Goal: Task Accomplishment & Management: Manage account settings

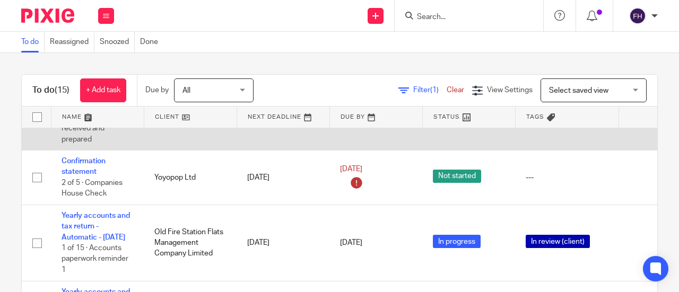
scroll to position [54, 0]
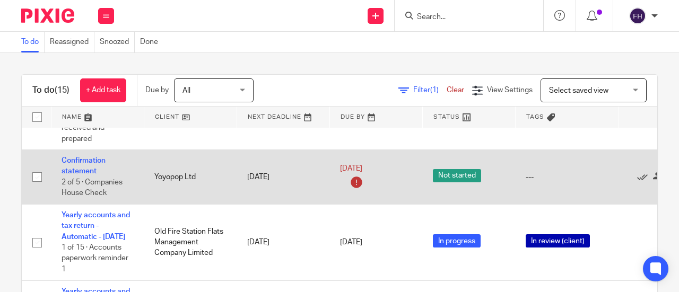
click at [35, 185] on input "checkbox" at bounding box center [37, 177] width 20 height 20
checkbox input "true"
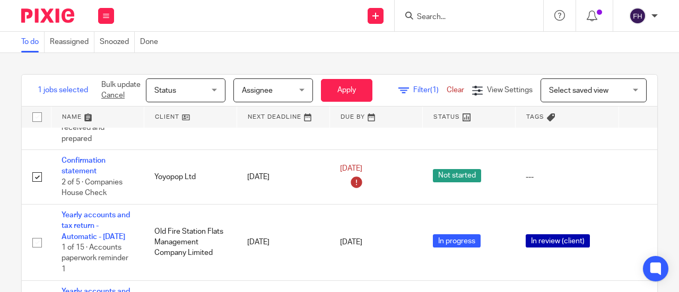
click at [188, 92] on span "Status" at bounding box center [182, 90] width 56 height 22
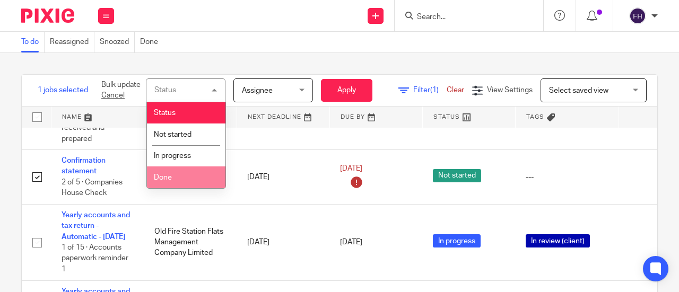
click at [169, 178] on span "Done" at bounding box center [163, 177] width 18 height 7
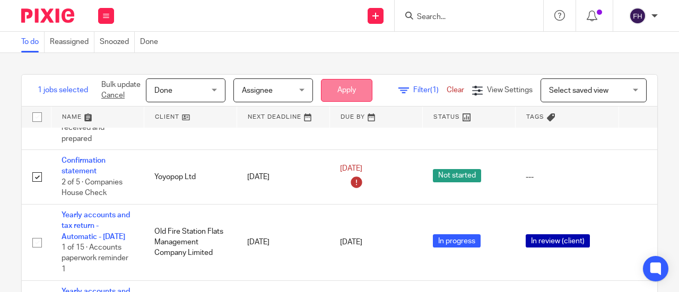
click at [356, 89] on button "Apply" at bounding box center [346, 90] width 51 height 23
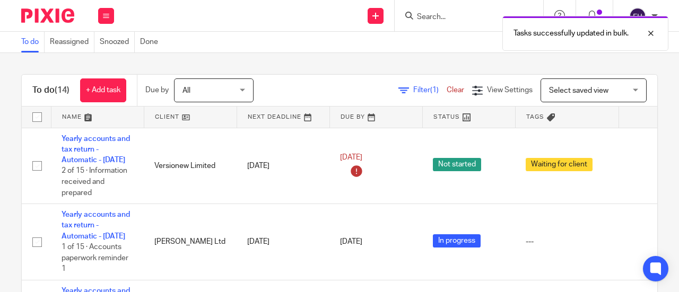
click at [355, 49] on div "Tasks successfully updated in bulk." at bounding box center [503, 31] width 329 height 40
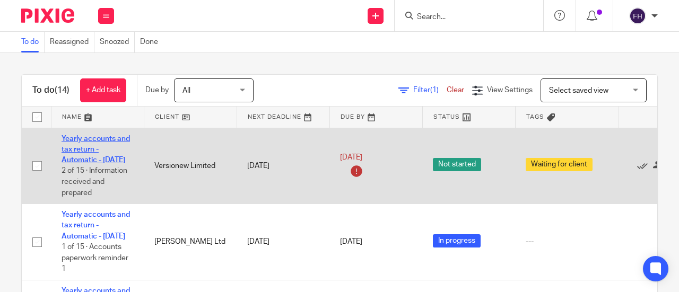
click at [116, 136] on link "Yearly accounts and tax return - Automatic - [DATE]" at bounding box center [96, 149] width 68 height 29
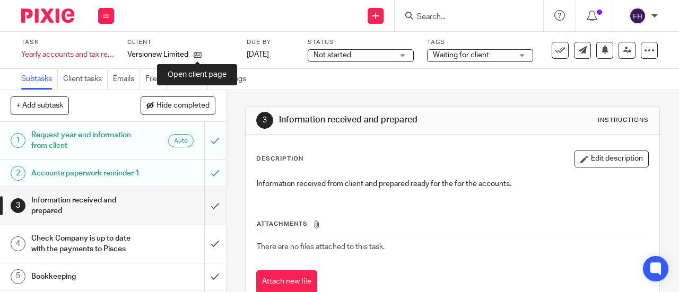
click at [198, 53] on icon at bounding box center [198, 55] width 8 height 8
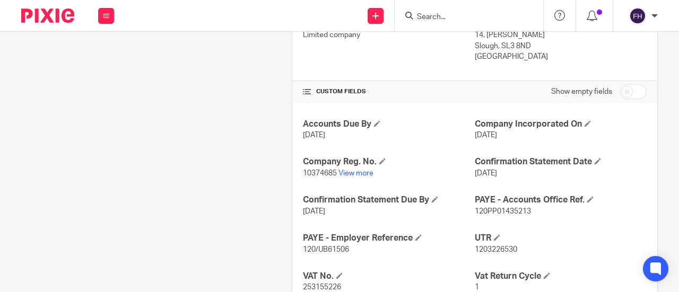
scroll to position [392, 0]
click at [352, 176] on link "View more" at bounding box center [355, 172] width 35 height 7
